Goal: Task Accomplishment & Management: Complete application form

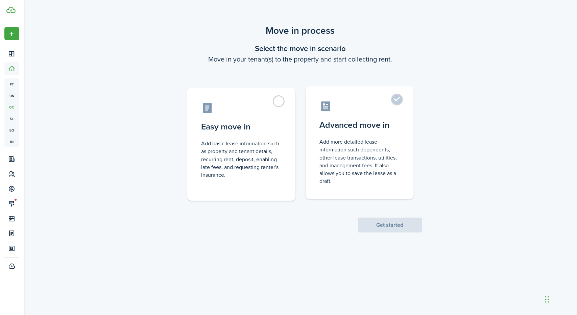
click at [393, 99] on label "Advanced move in Add more detailed lease information such dependents, other lea…" at bounding box center [360, 142] width 108 height 113
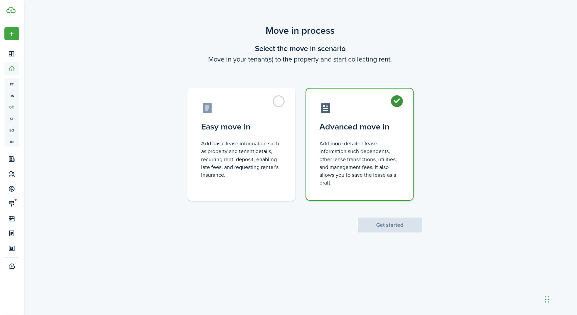
radio input "true"
click at [403, 227] on button "Get started" at bounding box center [390, 225] width 64 height 15
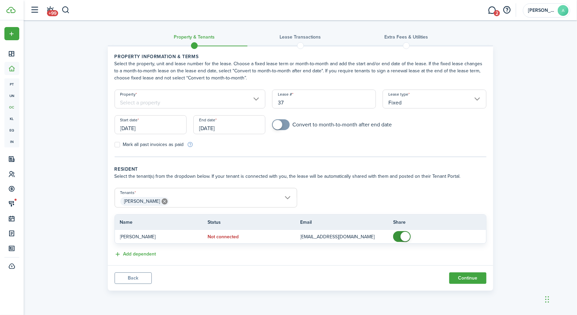
click at [243, 97] on input "Property" at bounding box center [190, 99] width 151 height 19
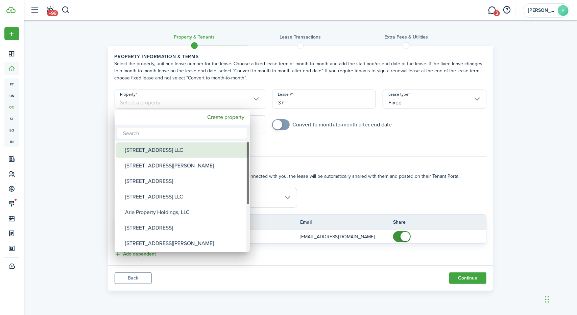
click at [200, 153] on div "[STREET_ADDRESS] LLC" at bounding box center [185, 150] width 120 height 16
type input "[STREET_ADDRESS] LLC"
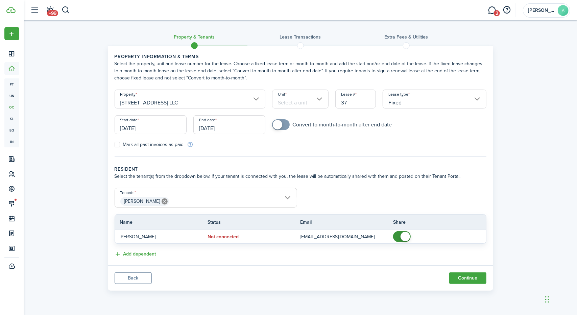
click at [301, 102] on input "Unit" at bounding box center [300, 99] width 56 height 19
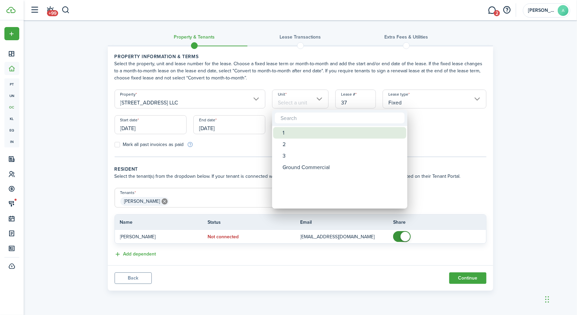
click at [298, 133] on div "1" at bounding box center [343, 132] width 120 height 11
type input "1"
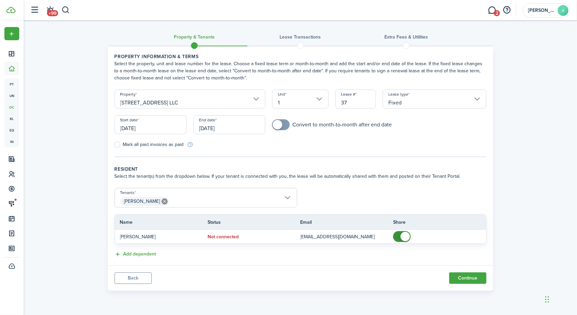
click at [156, 126] on input "[DATE]" at bounding box center [151, 124] width 72 height 19
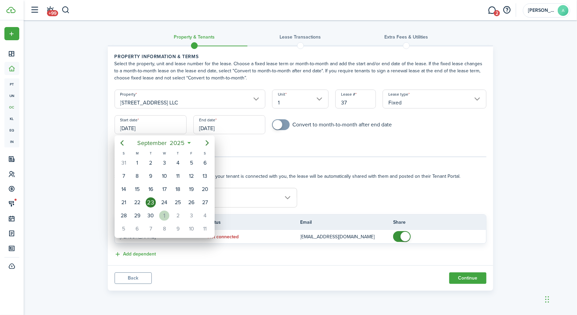
click at [160, 212] on div "1" at bounding box center [164, 216] width 10 height 10
type input "[DATE]"
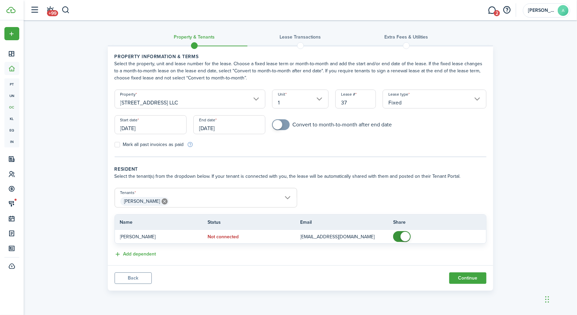
click at [240, 130] on input "[DATE]" at bounding box center [229, 124] width 72 height 19
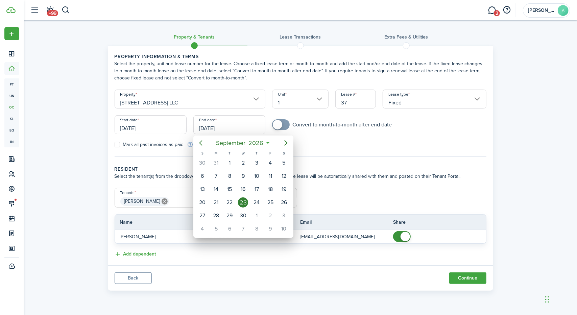
click at [201, 140] on icon "Previous page" at bounding box center [201, 143] width 8 height 8
click at [201, 142] on icon "Previous page" at bounding box center [201, 143] width 8 height 8
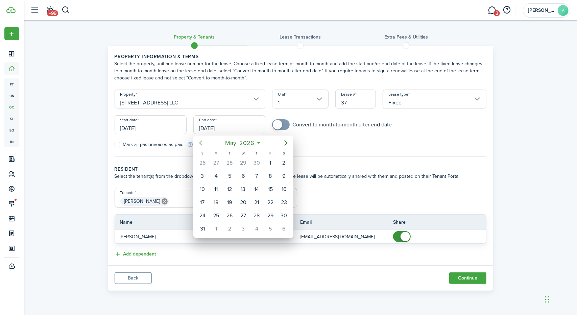
click at [201, 142] on icon "Previous page" at bounding box center [201, 143] width 8 height 8
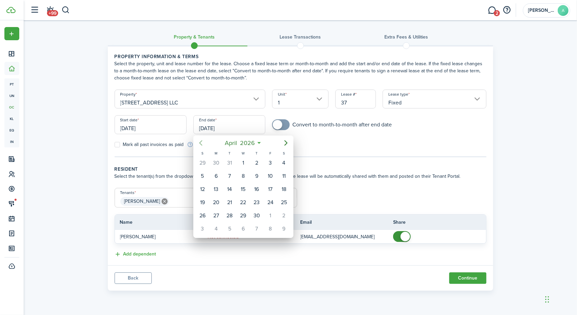
click at [201, 142] on icon "Previous page" at bounding box center [201, 143] width 8 height 8
click at [285, 143] on icon "Next page" at bounding box center [286, 143] width 8 height 8
click at [203, 143] on icon "Previous page" at bounding box center [201, 143] width 8 height 8
click at [231, 211] on div "31" at bounding box center [230, 216] width 10 height 10
type input "[DATE]"
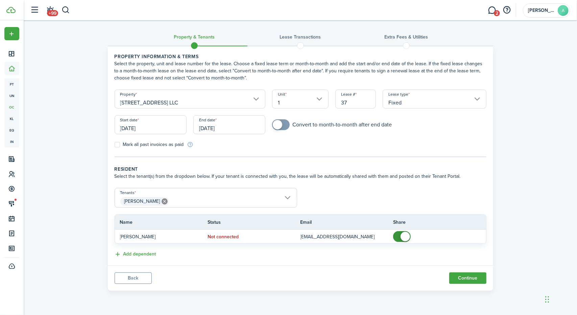
checkbox input "true"
click at [282, 125] on span at bounding box center [277, 124] width 9 height 9
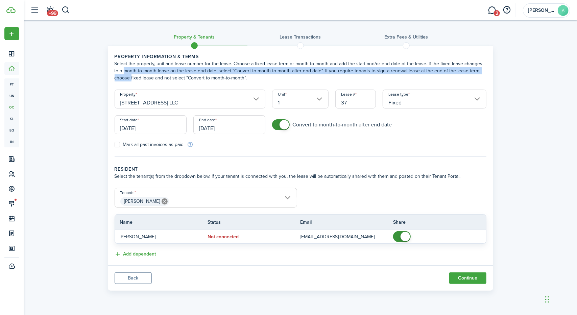
drag, startPoint x: 577, startPoint y: 61, endPoint x: 577, endPoint y: 73, distance: 12.2
click at [577, 73] on div "Property & Tenants Lease Transactions Extra fees & Utilities Property informati…" at bounding box center [301, 157] width 554 height 274
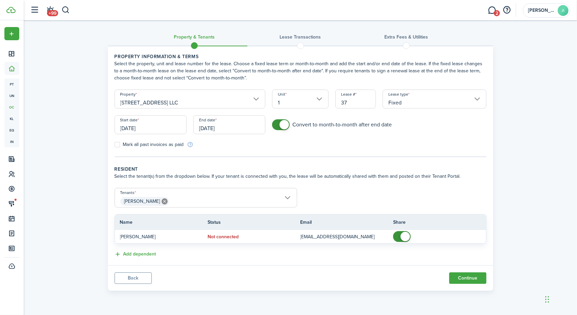
click at [538, 113] on div "Property & Tenants Lease Transactions Extra fees & Utilities Property informati…" at bounding box center [301, 157] width 554 height 274
click at [463, 278] on button "Continue" at bounding box center [467, 278] width 37 height 11
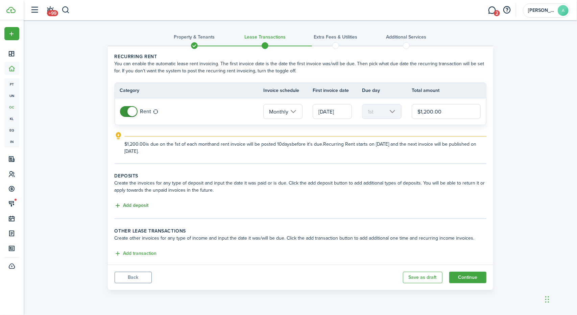
click at [124, 207] on button "Add deposit" at bounding box center [132, 206] width 34 height 8
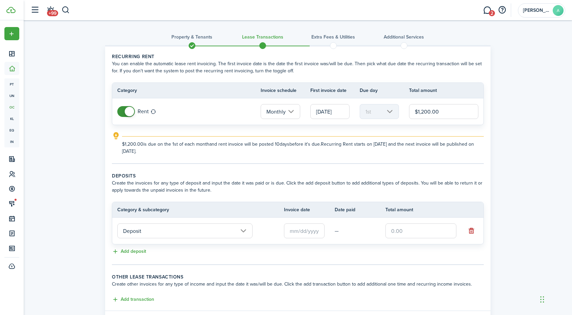
click at [302, 234] on input "text" at bounding box center [304, 231] width 41 height 15
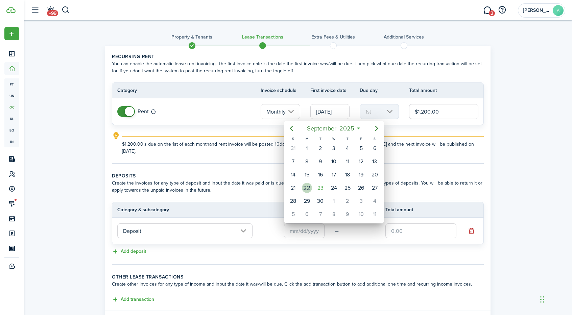
click at [308, 188] on div "22" at bounding box center [307, 188] width 10 height 10
type input "[DATE]"
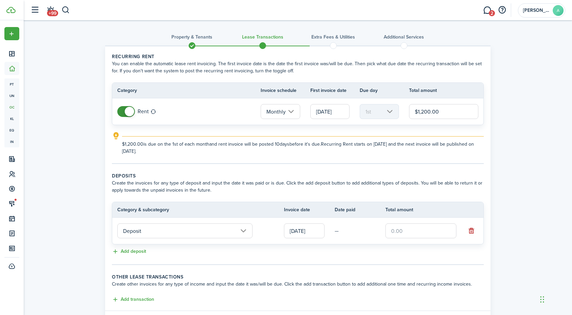
click at [405, 226] on input "text" at bounding box center [421, 231] width 71 height 15
type input "$1,200.00"
click at [525, 202] on div "Property & Tenants Lease Transactions Extra fees & Utilities Additional Service…" at bounding box center [298, 179] width 549 height 319
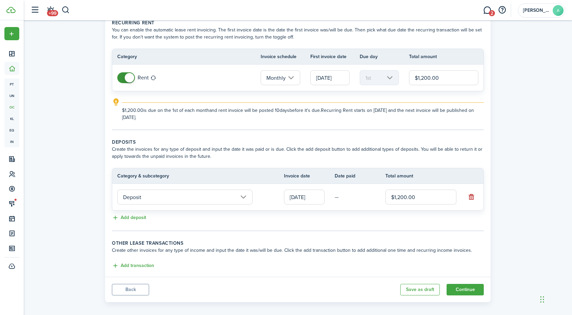
scroll to position [39, 0]
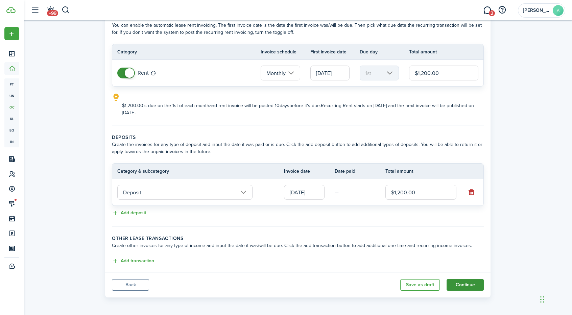
click at [471, 285] on button "Continue" at bounding box center [465, 284] width 37 height 11
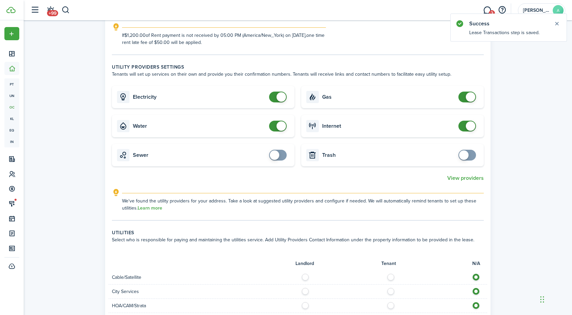
scroll to position [178, 0]
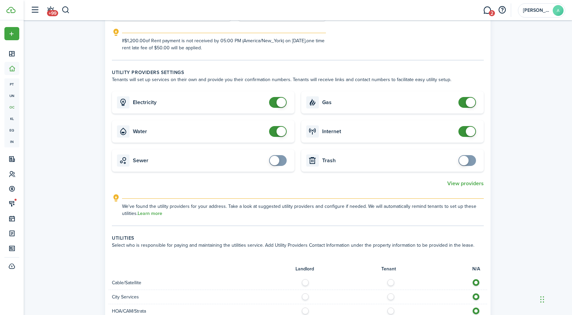
checkbox input "false"
click at [275, 129] on span at bounding box center [278, 131] width 7 height 11
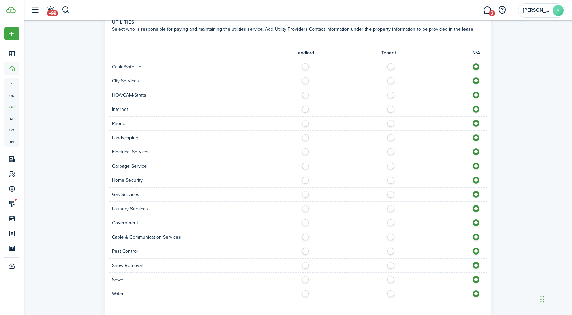
scroll to position [428, 0]
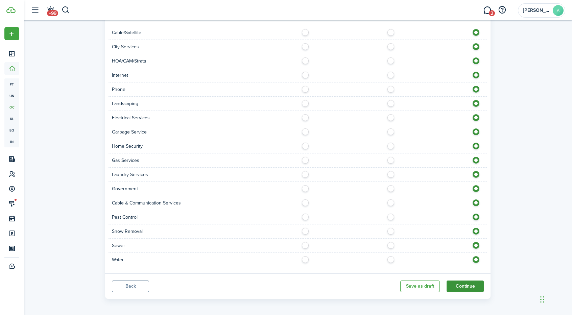
click at [468, 282] on button "Continue" at bounding box center [465, 286] width 37 height 11
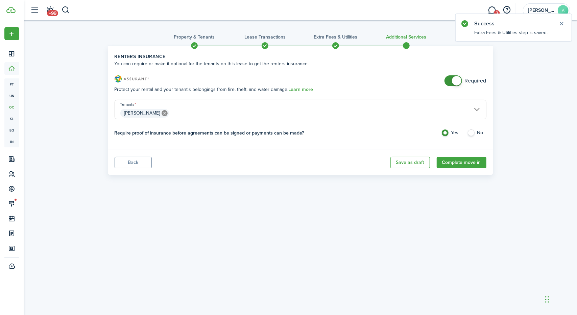
click at [473, 134] on label "No" at bounding box center [476, 135] width 19 height 10
radio input "false"
radio input "true"
checkbox input "false"
click at [450, 78] on span at bounding box center [453, 80] width 7 height 11
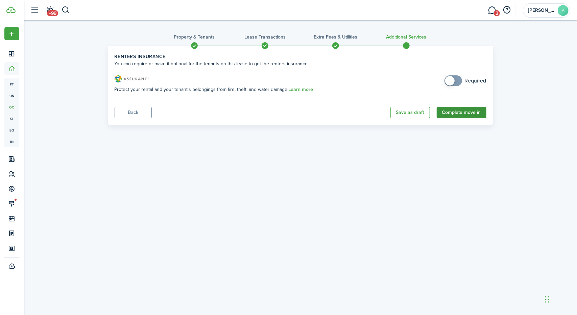
click at [460, 111] on button "Complete move in" at bounding box center [462, 112] width 50 height 11
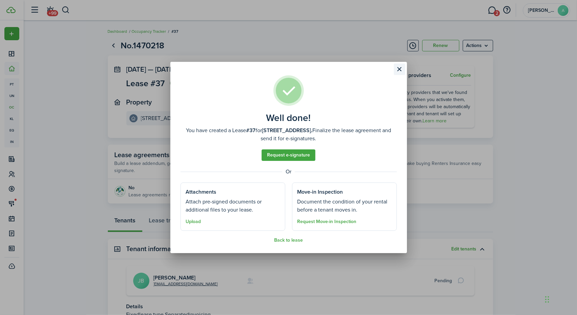
click at [402, 70] on button "Close modal" at bounding box center [399, 69] width 11 height 11
